Goal: Task Accomplishment & Management: Complete application form

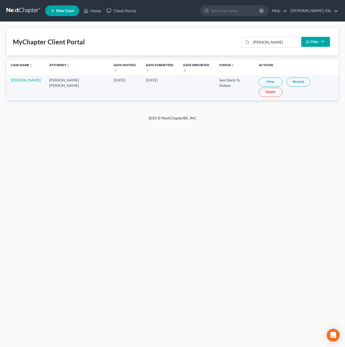
click at [24, 9] on link at bounding box center [23, 11] width 34 height 10
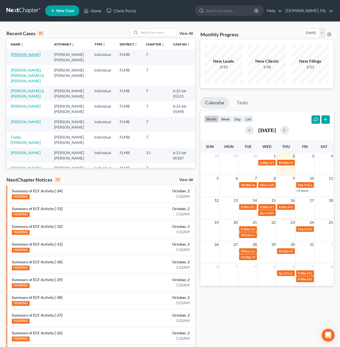
click at [21, 57] on link "[PERSON_NAME]" at bounding box center [26, 54] width 30 height 5
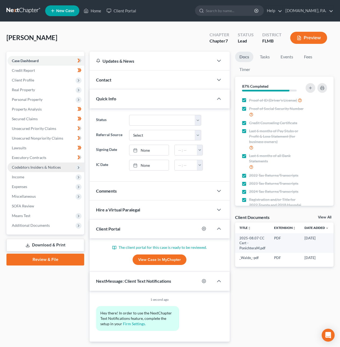
click at [47, 168] on span "Codebtors Insiders & Notices" at bounding box center [36, 167] width 49 height 5
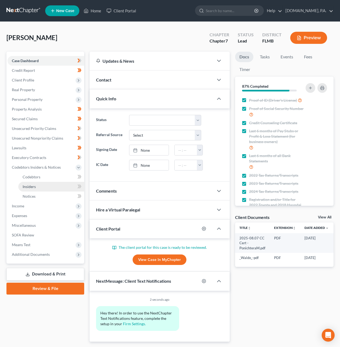
click at [39, 185] on link "Insiders" at bounding box center [51, 187] width 66 height 10
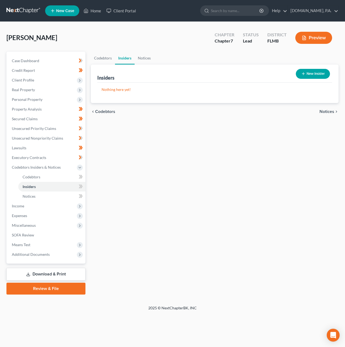
click at [312, 73] on button "New Insider" at bounding box center [313, 74] width 34 height 10
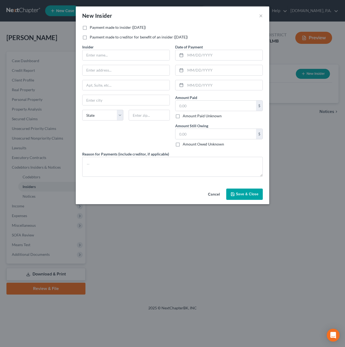
click at [218, 196] on button "Cancel" at bounding box center [214, 194] width 20 height 11
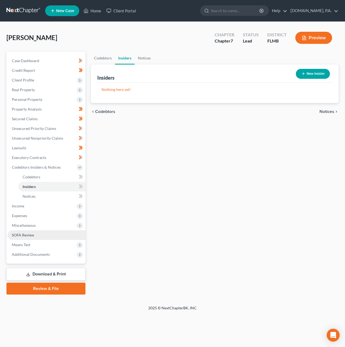
click at [27, 232] on span "SOFA Review" at bounding box center [23, 234] width 22 height 5
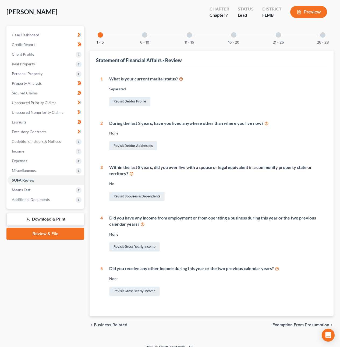
scroll to position [32, 0]
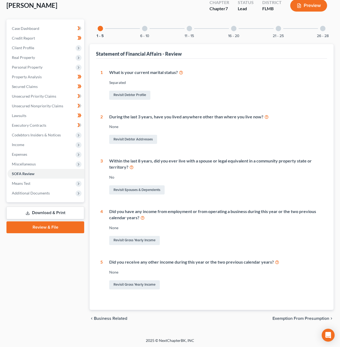
click at [149, 29] on div "6 - 10" at bounding box center [144, 28] width 18 height 18
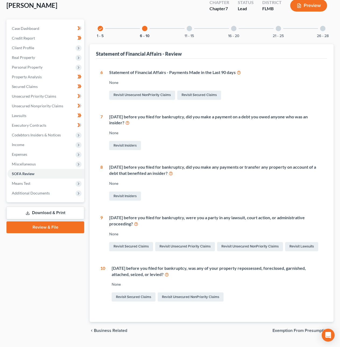
click at [188, 30] on div at bounding box center [188, 28] width 5 height 5
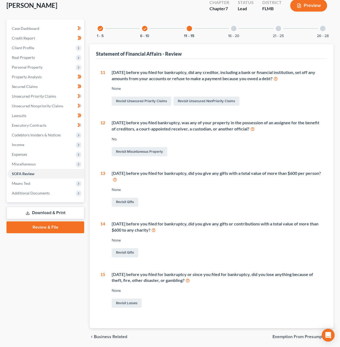
click at [235, 29] on div at bounding box center [233, 28] width 5 height 5
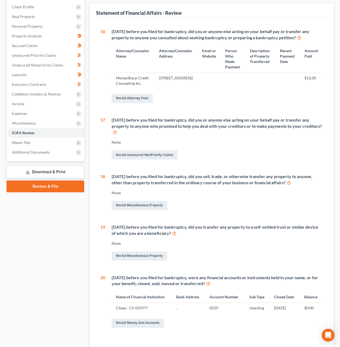
scroll to position [2, 0]
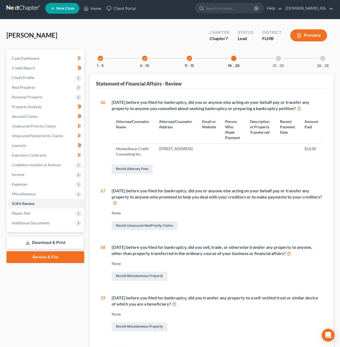
click at [279, 58] on div at bounding box center [277, 58] width 5 height 5
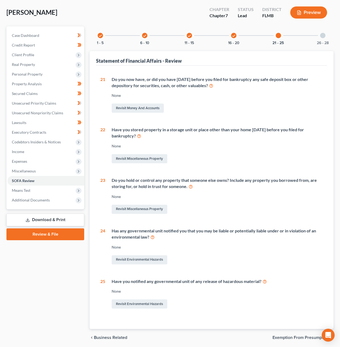
scroll to position [12, 0]
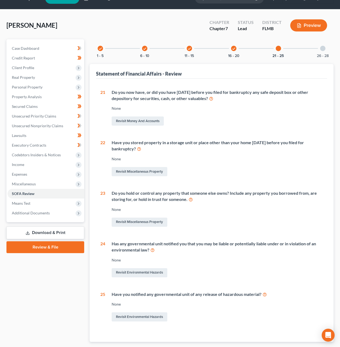
click at [322, 48] on div at bounding box center [322, 48] width 5 height 5
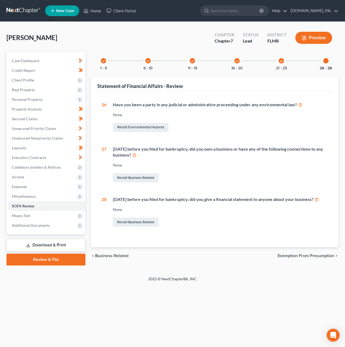
click at [239, 63] on div "check 16 - 20" at bounding box center [237, 61] width 18 height 18
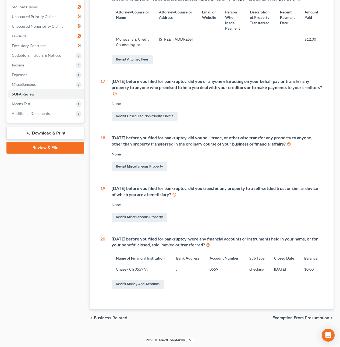
scroll to position [114, 0]
click at [146, 170] on link "Revisit Miscellaneous Property" at bounding box center [140, 166] width 56 height 9
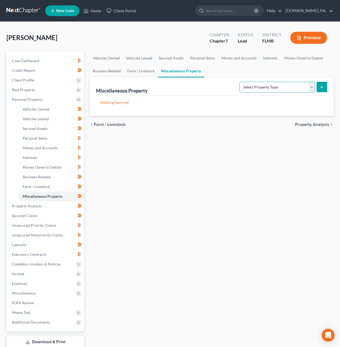
click at [250, 85] on select "Select Property Type Assigned for Creditor Benefit [DATE] Holding for Another N…" at bounding box center [277, 87] width 76 height 11
select select "transferred"
click at [239, 82] on select "Select Property Type Assigned for Creditor Benefit [DATE] Holding for Another N…" at bounding box center [277, 87] width 76 height 11
click at [323, 85] on icon "submit" at bounding box center [321, 87] width 4 height 4
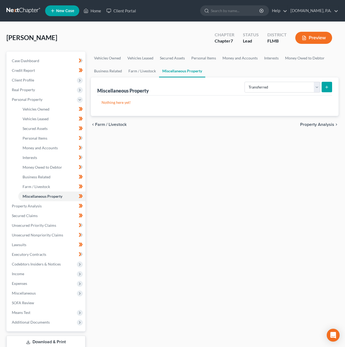
select select "Ordinary ([DATE])"
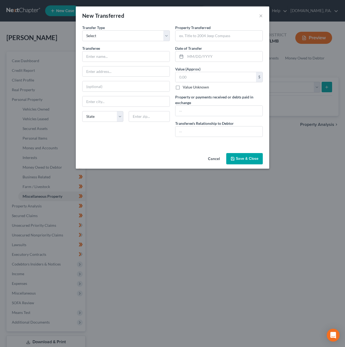
drag, startPoint x: 221, startPoint y: 162, endPoint x: 186, endPoint y: 163, distance: 34.9
click at [217, 157] on button "Cancel" at bounding box center [214, 158] width 20 height 11
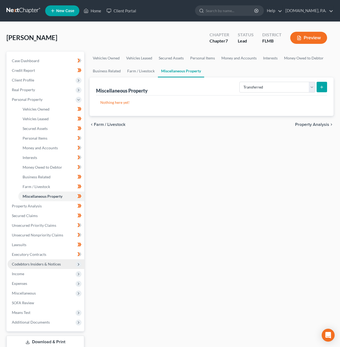
click at [48, 263] on span "Codebtors Insiders & Notices" at bounding box center [36, 263] width 49 height 5
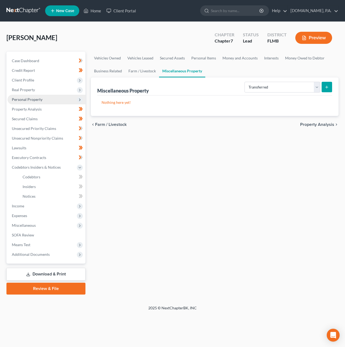
click at [30, 97] on span "Personal Property" at bounding box center [27, 99] width 31 height 5
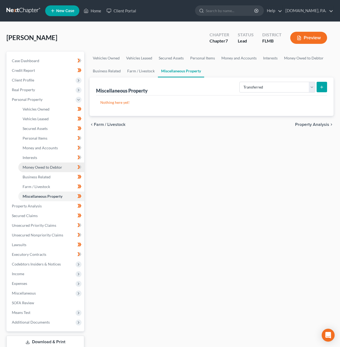
click at [44, 165] on span "Money Owed to Debtor" at bounding box center [42, 167] width 39 height 5
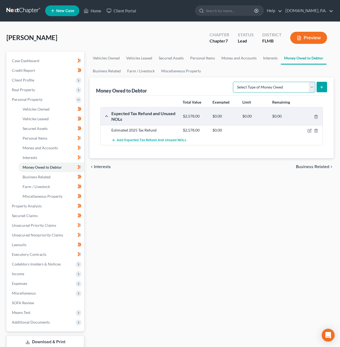
click at [267, 88] on select "Select Type of Money Owed Accounts Receivable Alimony Child Support Claims Agai…" at bounding box center [274, 87] width 82 height 11
click at [41, 262] on span "Codebtors Insiders & Notices" at bounding box center [36, 263] width 49 height 5
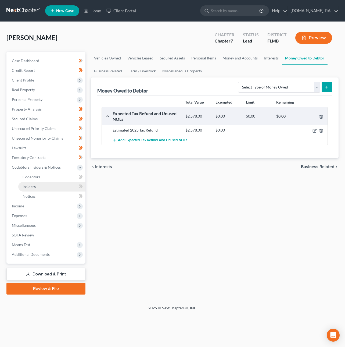
click at [29, 185] on span "Insiders" at bounding box center [29, 186] width 13 height 5
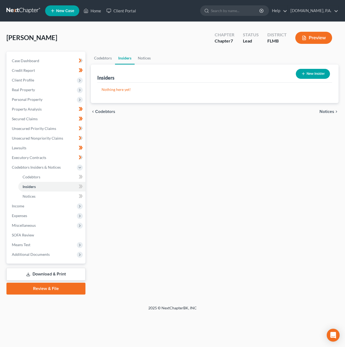
click at [317, 75] on button "New Insider" at bounding box center [313, 74] width 34 height 10
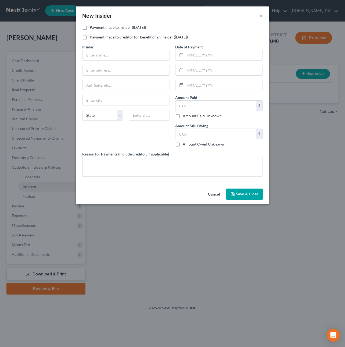
click at [90, 28] on label "Payment made to insider ([DATE])" at bounding box center [118, 27] width 56 height 5
click at [92, 28] on input "Payment made to insider ([DATE])" at bounding box center [93, 26] width 3 height 3
checkbox input "true"
click at [220, 194] on button "Cancel" at bounding box center [214, 194] width 20 height 11
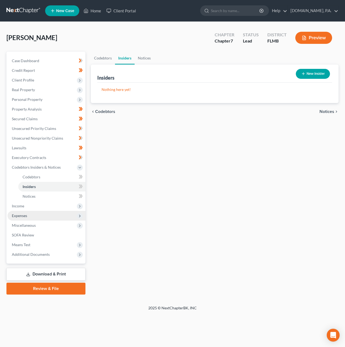
click at [22, 214] on span "Expenses" at bounding box center [19, 215] width 15 height 5
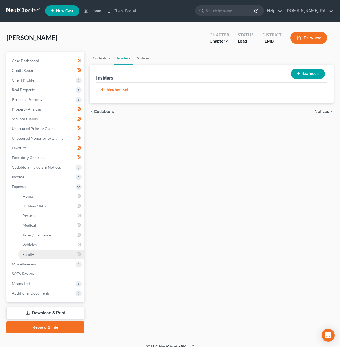
click at [39, 253] on link "Family" at bounding box center [51, 254] width 66 height 10
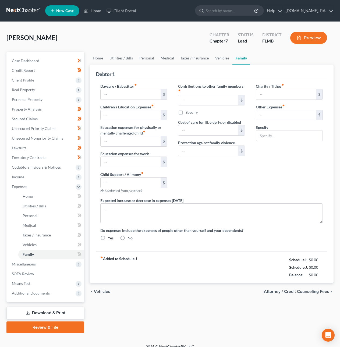
type input "0.00"
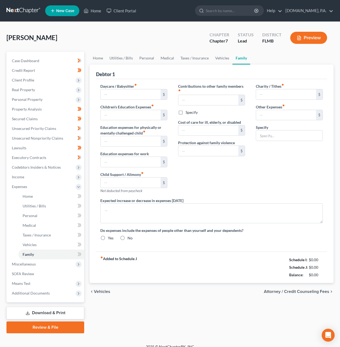
type input "0.00"
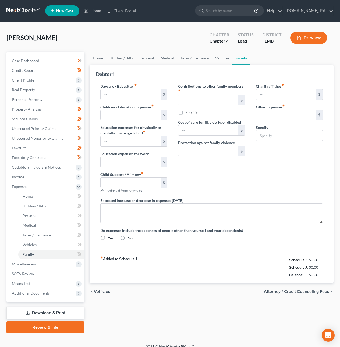
radio input "true"
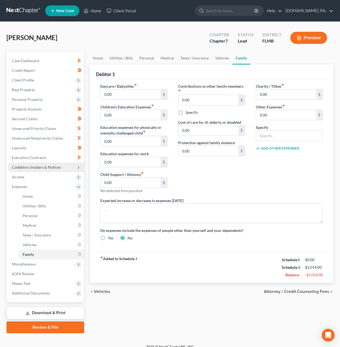
click at [47, 167] on span "Codebtors Insiders & Notices" at bounding box center [36, 167] width 49 height 5
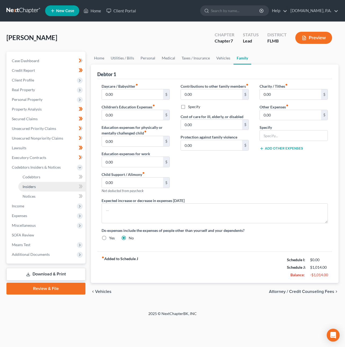
click at [34, 188] on span "Insiders" at bounding box center [29, 186] width 13 height 5
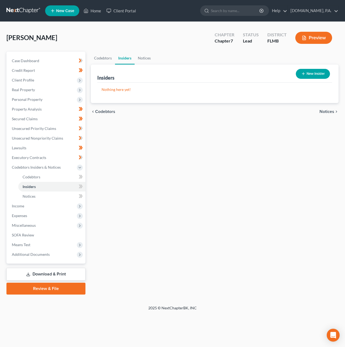
click at [317, 72] on button "New Insider" at bounding box center [313, 74] width 34 height 10
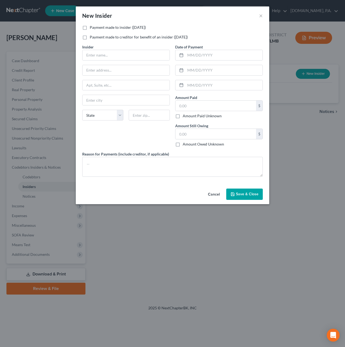
click at [219, 195] on button "Cancel" at bounding box center [214, 194] width 20 height 11
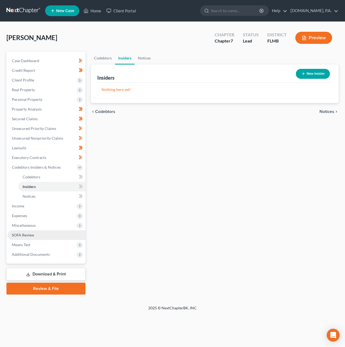
click at [32, 232] on span "SOFA Review" at bounding box center [23, 234] width 22 height 5
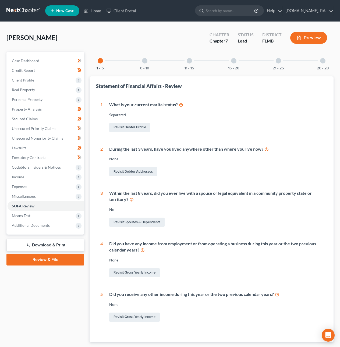
click at [235, 59] on div at bounding box center [233, 60] width 5 height 5
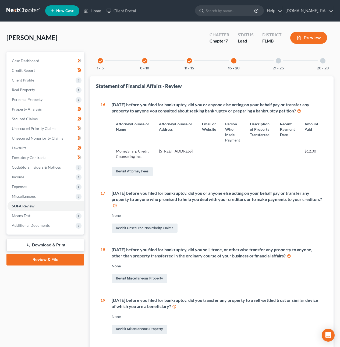
click at [187, 61] on icon "check" at bounding box center [189, 61] width 4 height 4
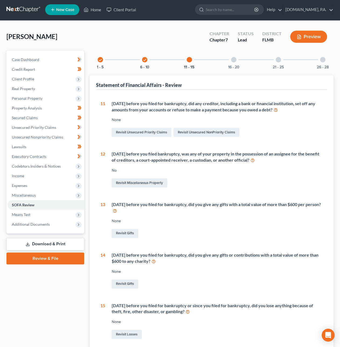
scroll to position [1, 0]
click at [145, 60] on icon "check" at bounding box center [145, 60] width 4 height 4
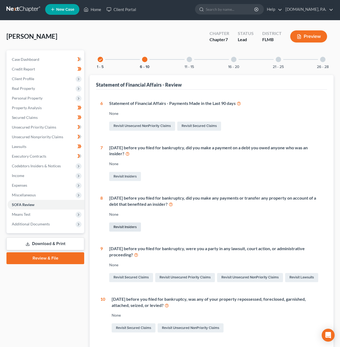
click at [125, 226] on link "Revisit Insiders" at bounding box center [125, 226] width 32 height 9
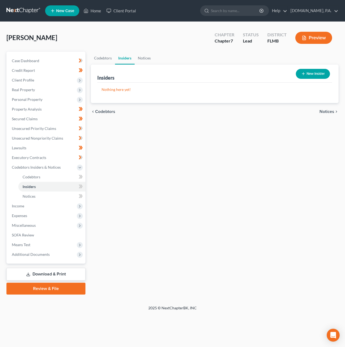
click at [308, 72] on button "New Insider" at bounding box center [313, 74] width 34 height 10
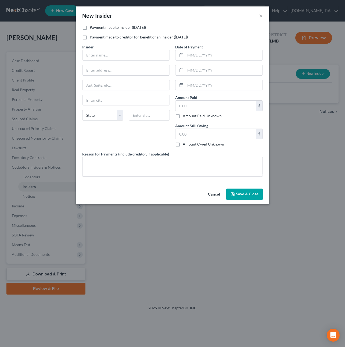
click at [220, 194] on button "Cancel" at bounding box center [214, 194] width 20 height 11
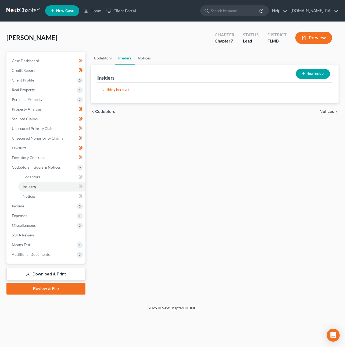
click at [26, 10] on link at bounding box center [23, 11] width 34 height 10
